Goal: Information Seeking & Learning: Learn about a topic

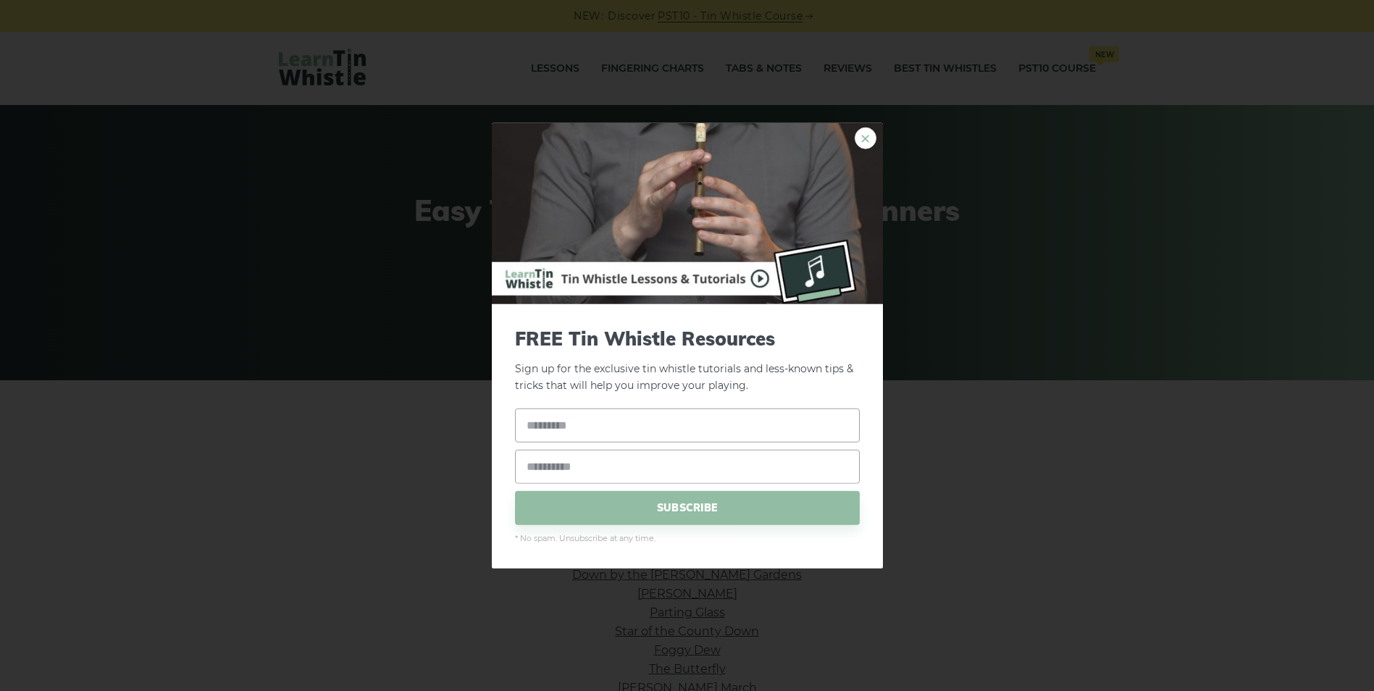
click at [678, 132] on link "×" at bounding box center [866, 138] width 22 height 22
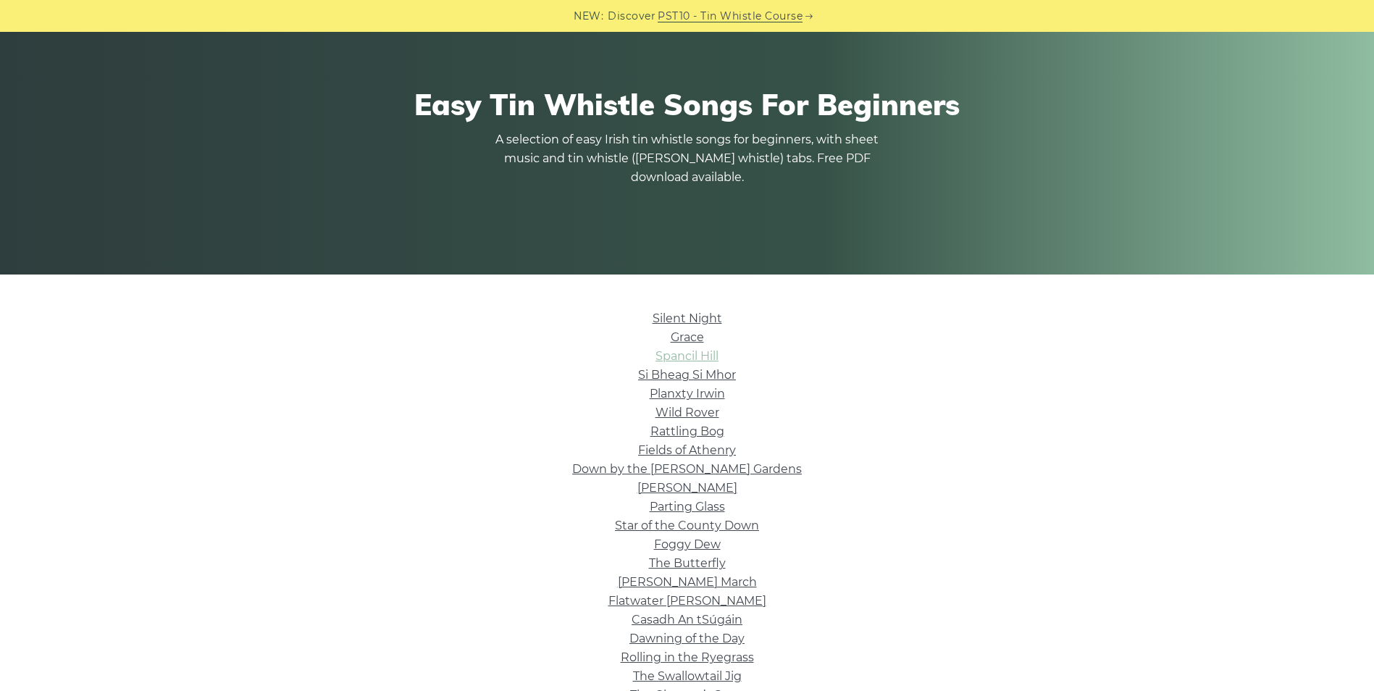
scroll to position [290, 0]
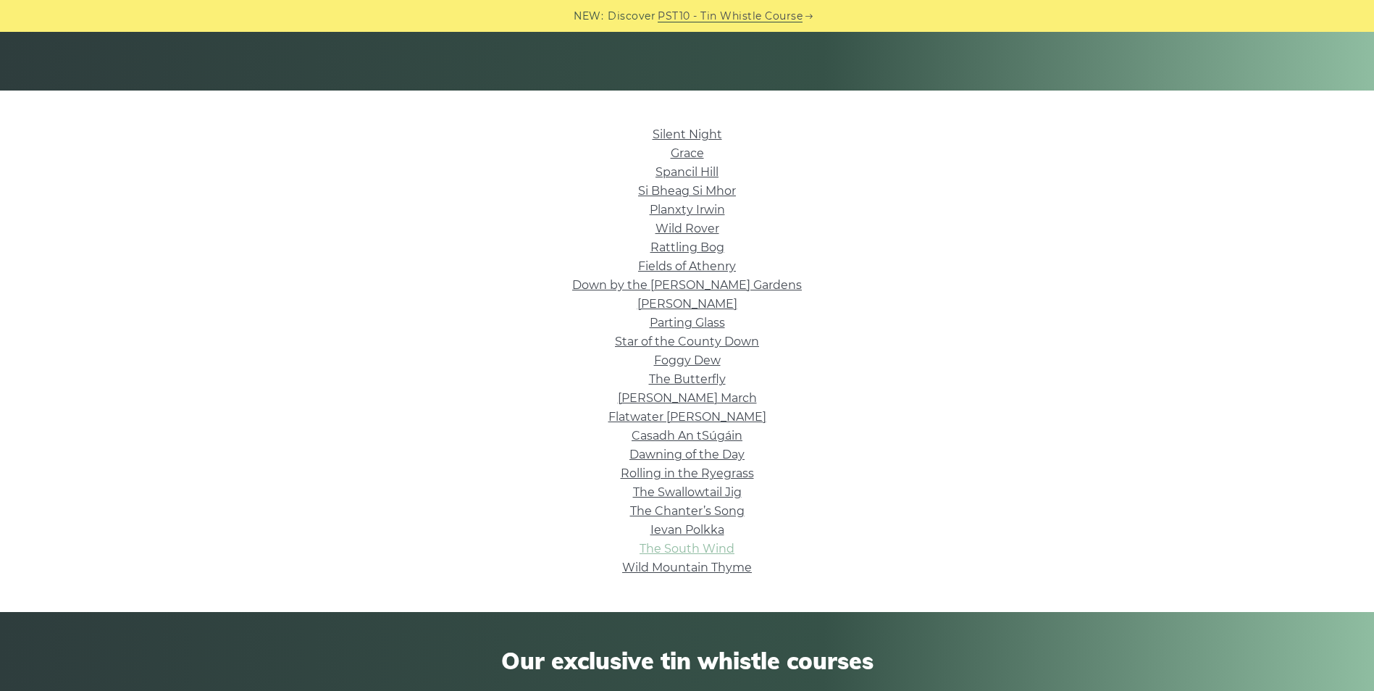
click at [678, 459] on link "The South Wind" at bounding box center [687, 549] width 95 height 14
click at [678, 309] on link "Roddy Mc Corley" at bounding box center [687, 304] width 100 height 14
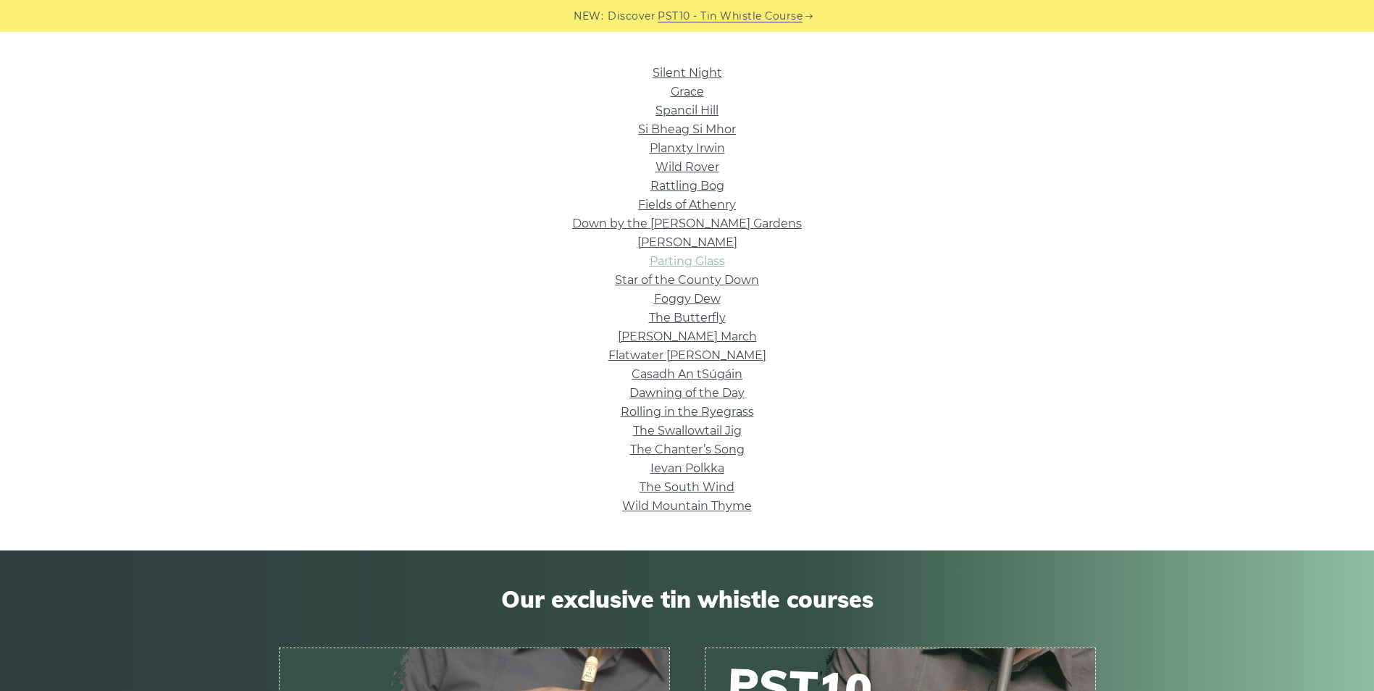
scroll to position [435, 0]
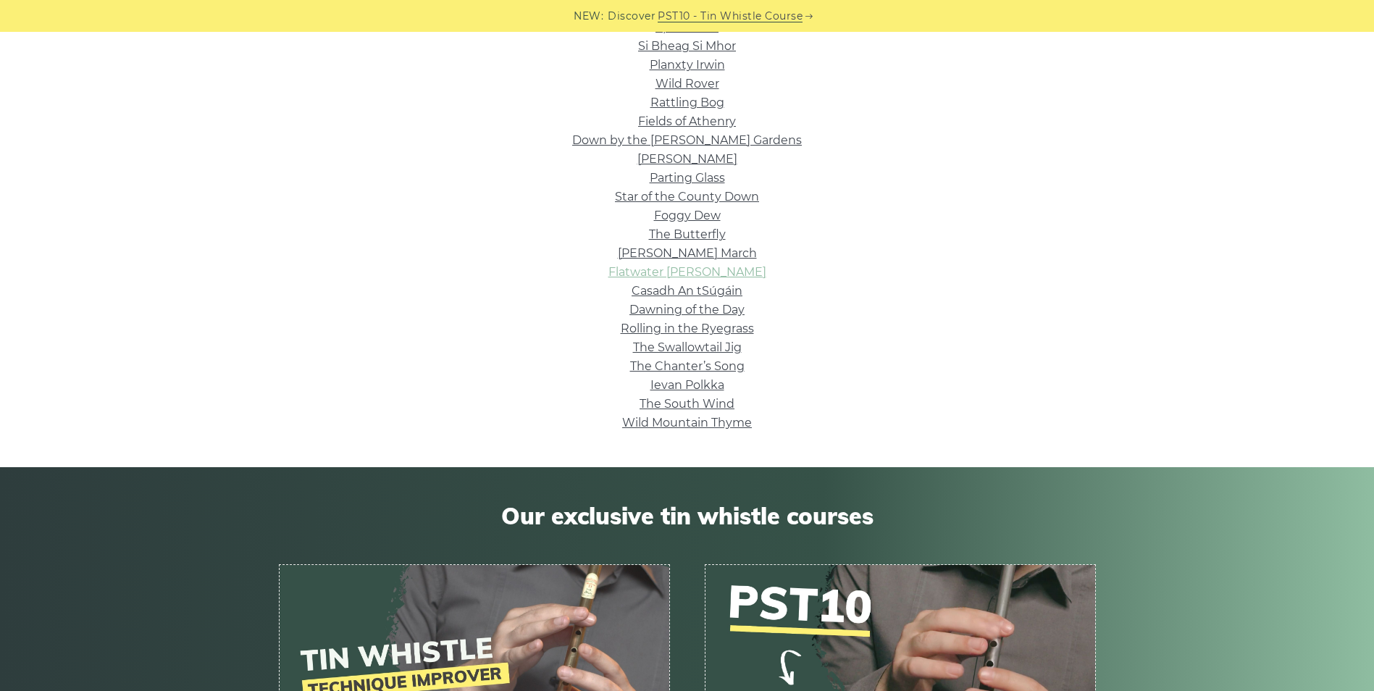
click at [678, 270] on link "Flatwater Fran" at bounding box center [687, 272] width 158 height 14
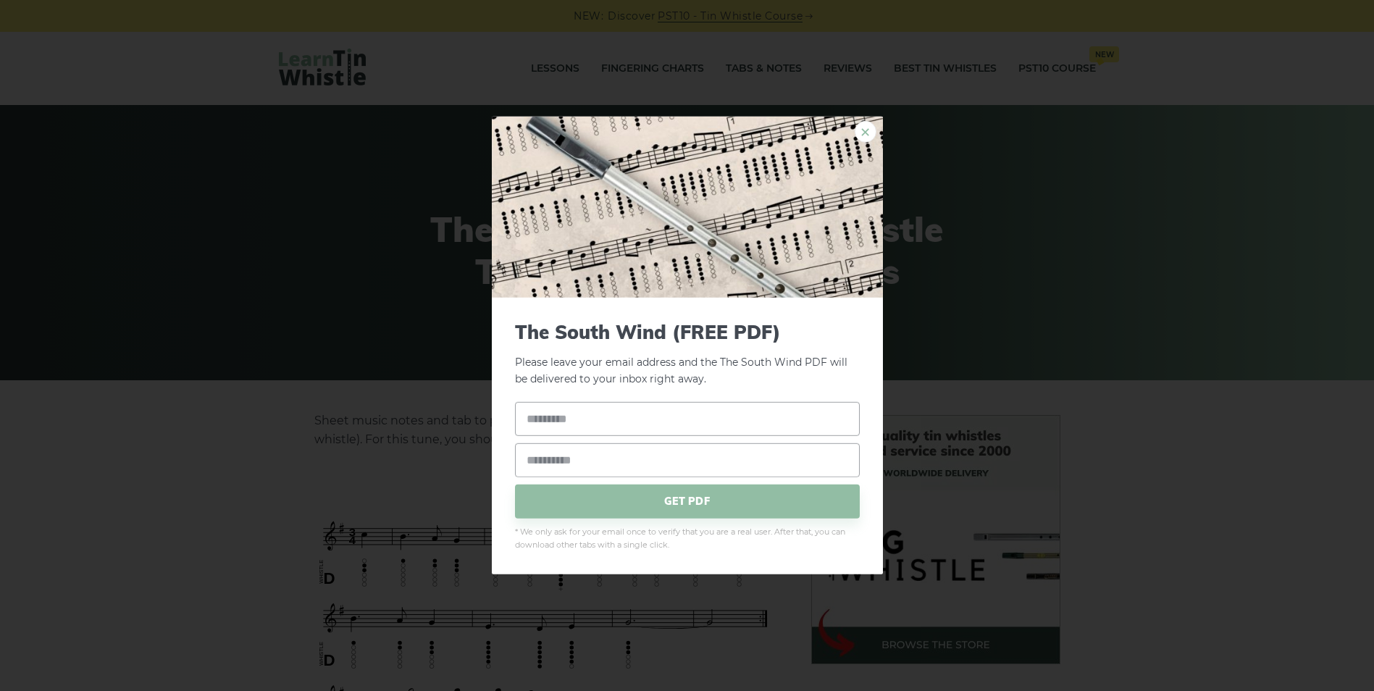
click at [868, 125] on link "×" at bounding box center [866, 132] width 22 height 22
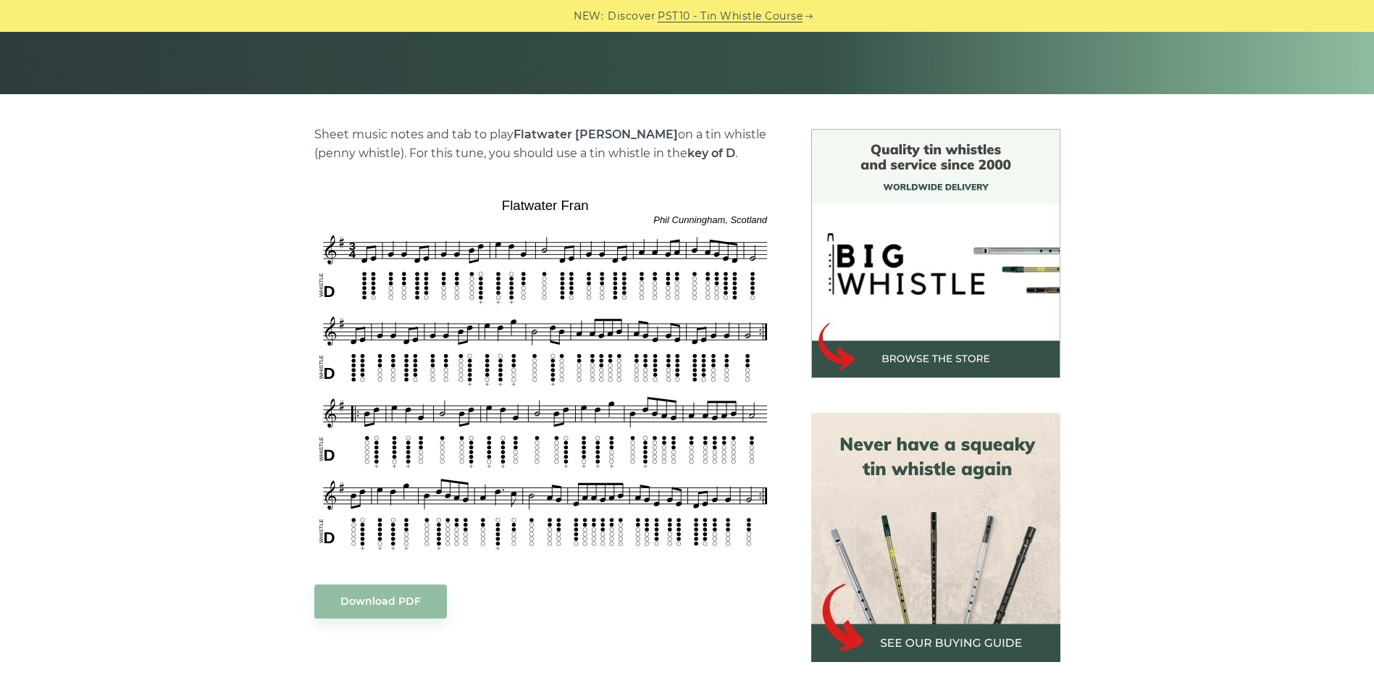
scroll to position [435, 0]
